Goal: Information Seeking & Learning: Learn about a topic

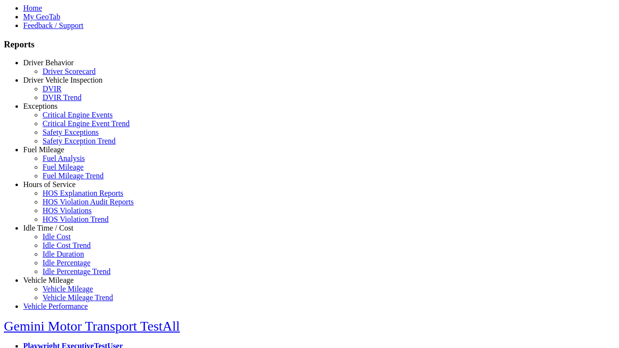
click at [56, 154] on link "Fuel Mileage" at bounding box center [43, 150] width 41 height 8
click at [63, 162] on link "Fuel Analysis" at bounding box center [64, 158] width 43 height 8
select select "**********"
type input "**********"
